Goal: Transaction & Acquisition: Subscribe to service/newsletter

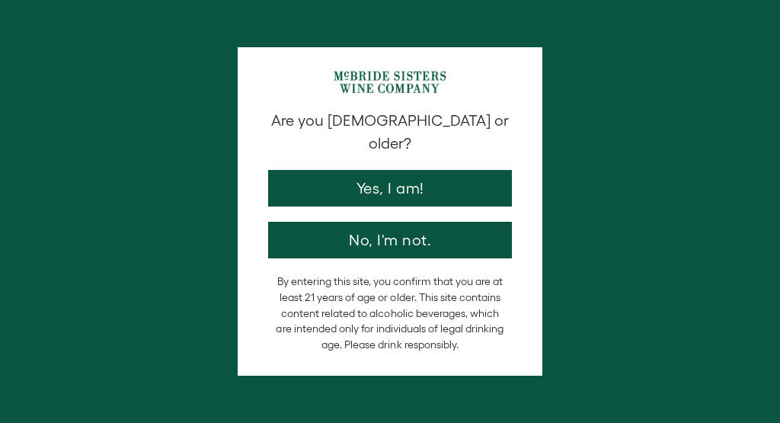
click at [478, 187] on button "Yes, I am!" at bounding box center [390, 188] width 244 height 37
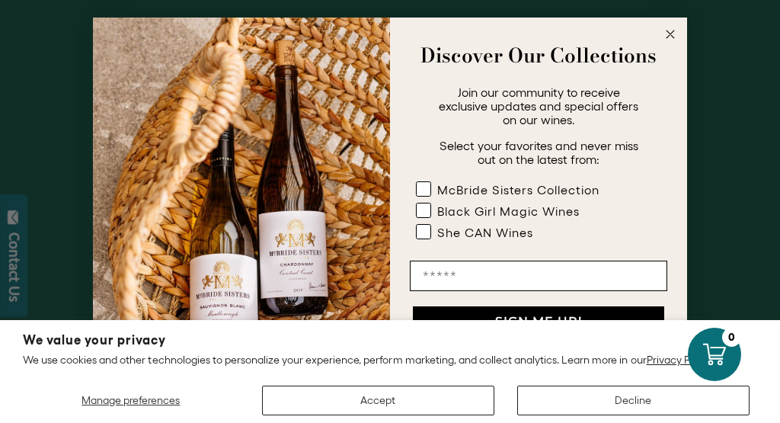
click at [431, 190] on label "McBride Sisters Collection" at bounding box center [517, 191] width 202 height 21
click at [433, 211] on label "Black Girl Magic Wines" at bounding box center [517, 213] width 202 height 21
click at [438, 232] on div "She CAN Wines" at bounding box center [485, 232] width 96 height 14
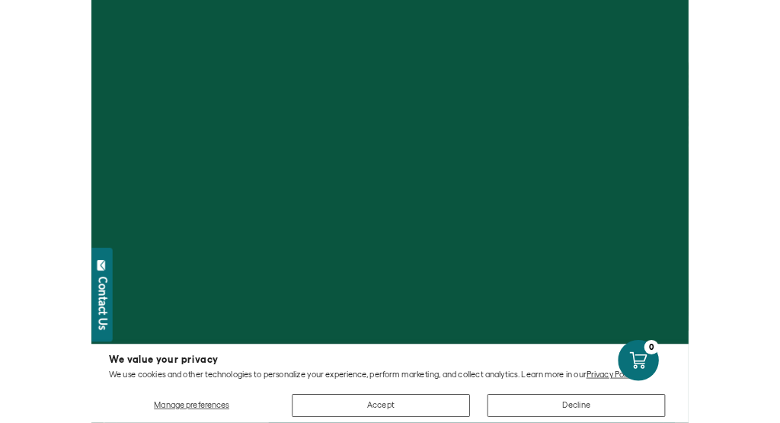
scroll to position [340, 0]
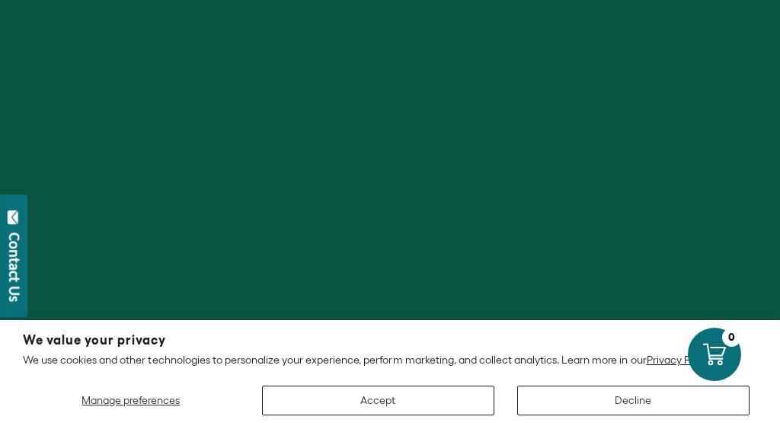
click at [433, 406] on button "Accept" at bounding box center [378, 400] width 232 height 30
click at [461, 414] on button "Accept" at bounding box center [378, 400] width 232 height 30
click at [421, 399] on button "Accept" at bounding box center [378, 400] width 232 height 30
click at [555, 256] on div at bounding box center [390, 211] width 780 height 423
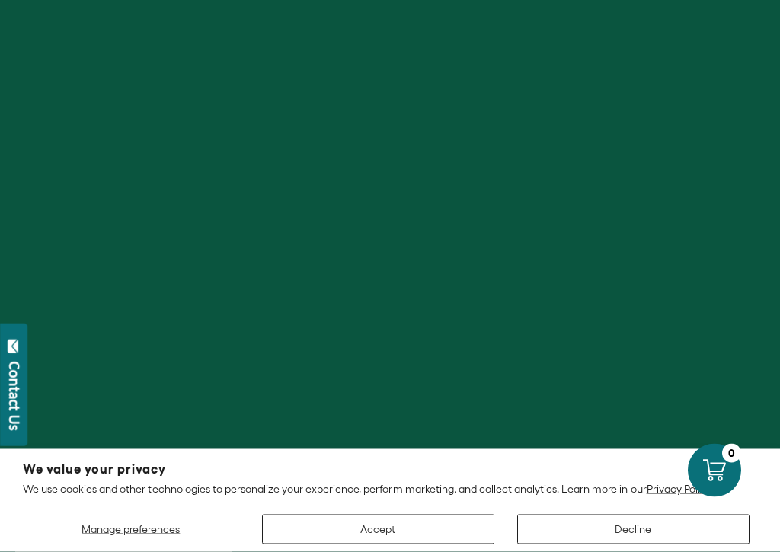
scroll to position [2040, 0]
click at [762, 496] on section "We value your privacy We use cookies and other technologies to personalize your…" at bounding box center [390, 500] width 780 height 103
click at [759, 496] on section "We value your privacy We use cookies and other technologies to personalize your…" at bounding box center [390, 500] width 780 height 103
click at [627, 391] on div at bounding box center [390, 276] width 780 height 552
click at [640, 361] on div at bounding box center [390, 276] width 780 height 552
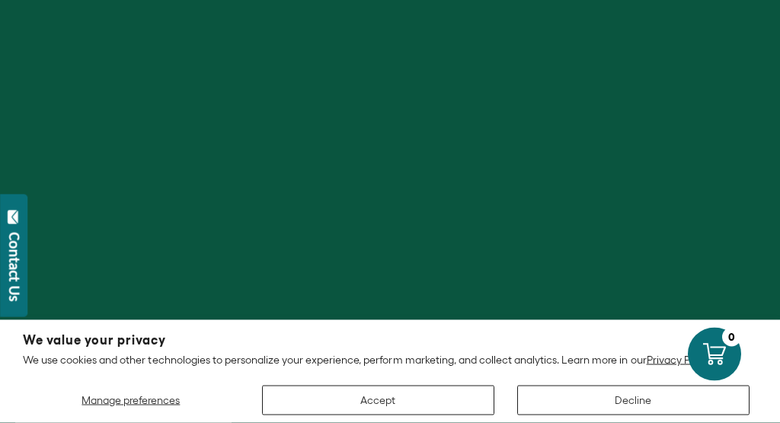
scroll to position [221, 0]
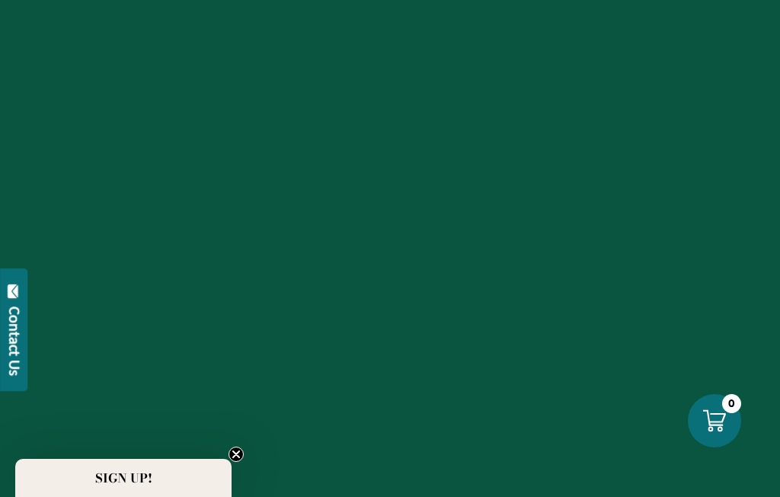
click at [172, 472] on div "SIGN UP!" at bounding box center [123, 477] width 204 height 18
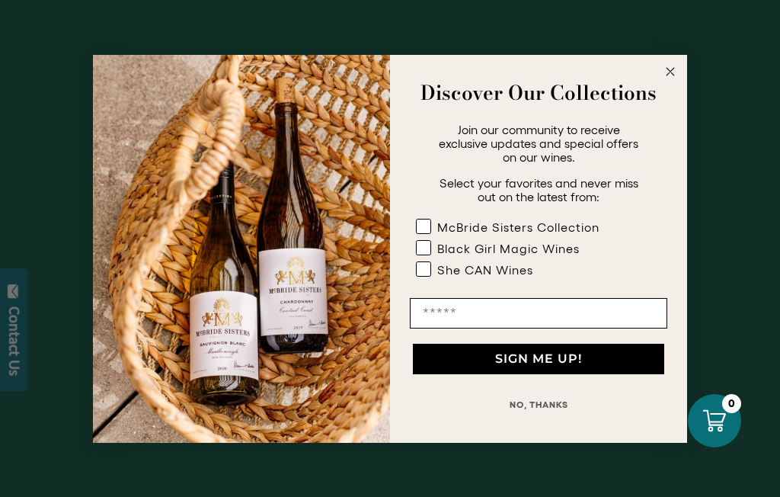
click at [429, 272] on rect "POPUP Form" at bounding box center [424, 268] width 14 height 14
click at [429, 247] on rect "POPUP Form" at bounding box center [424, 247] width 14 height 14
click at [435, 226] on label "McBride Sisters Collection" at bounding box center [517, 229] width 202 height 21
click at [468, 328] on input "Email" at bounding box center [538, 313] width 257 height 30
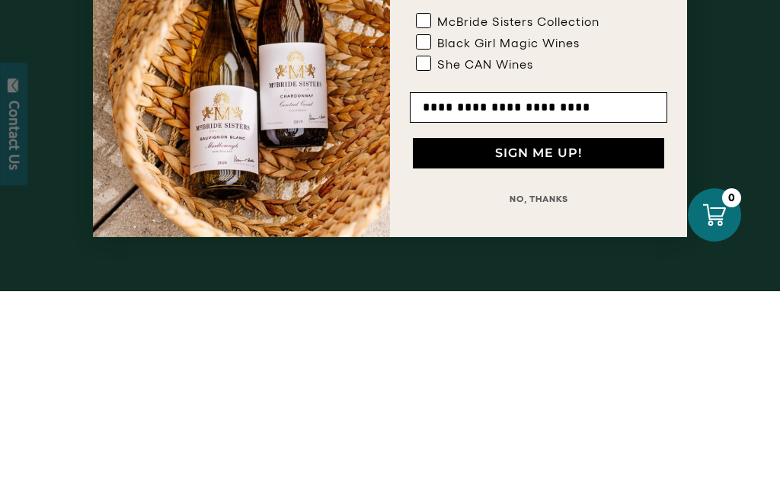
type input "**********"
click at [627, 343] on button "SIGN ME UP!" at bounding box center [538, 358] width 251 height 30
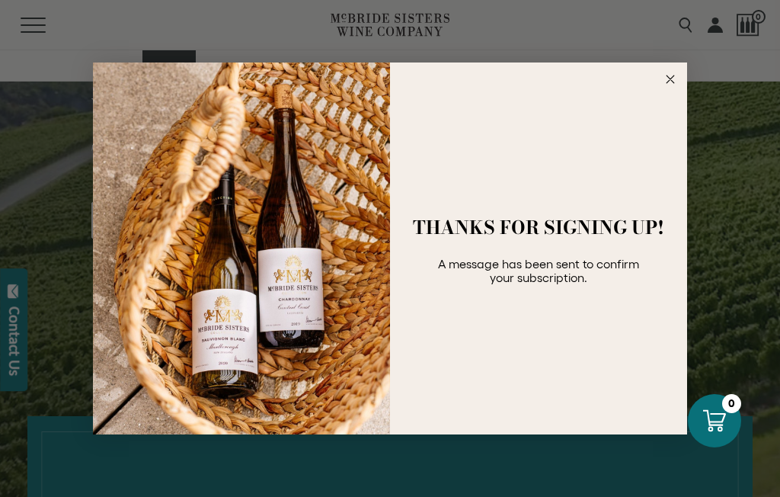
click at [670, 97] on div "THANKS FOR SIGNING UP! A message has been sent to confirm your subscription." at bounding box center [531, 248] width 282 height 341
click at [677, 77] on circle "Close dialog" at bounding box center [671, 80] width 18 height 18
